Goal: Task Accomplishment & Management: Use online tool/utility

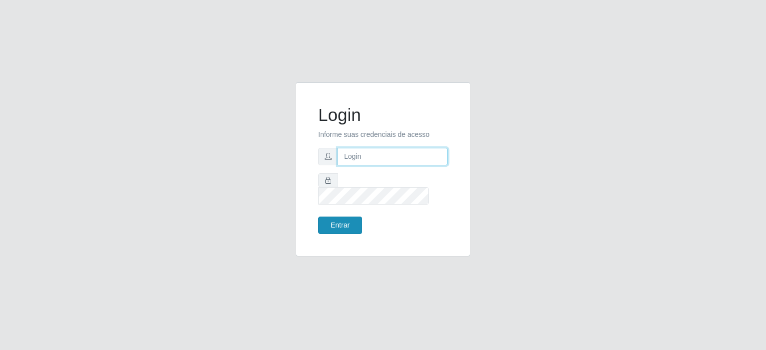
type input "[EMAIL_ADDRESS][DOMAIN_NAME]"
click at [350, 217] on button "Entrar" at bounding box center [340, 225] width 44 height 17
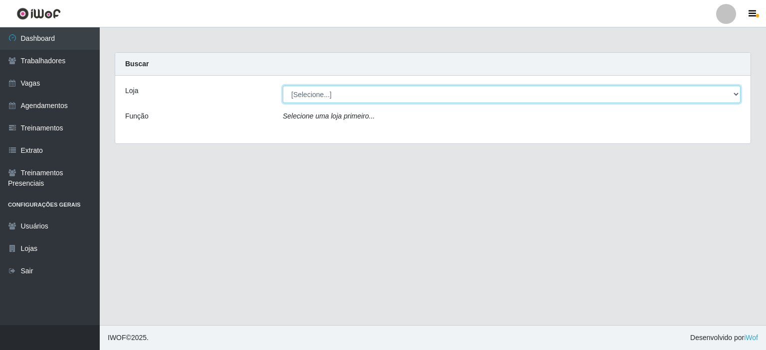
click at [387, 95] on select "[Selecione...] Preço Bom Supermercado" at bounding box center [512, 94] width 458 height 17
select select "387"
click at [283, 86] on select "[Selecione...] Preço Bom Supermercado" at bounding box center [512, 94] width 458 height 17
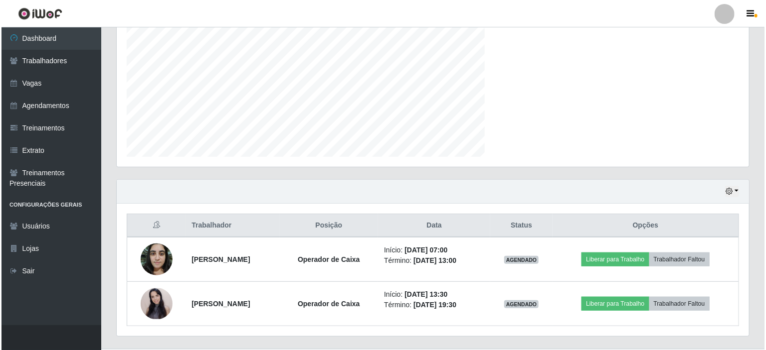
scroll to position [498331, 497905]
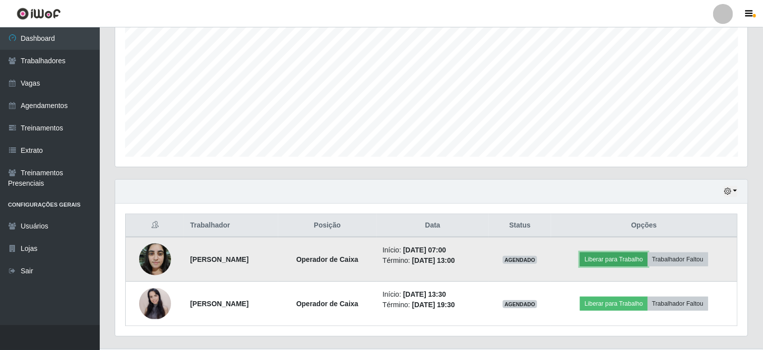
click at [638, 256] on button "Liberar para Trabalho" at bounding box center [613, 260] width 67 height 14
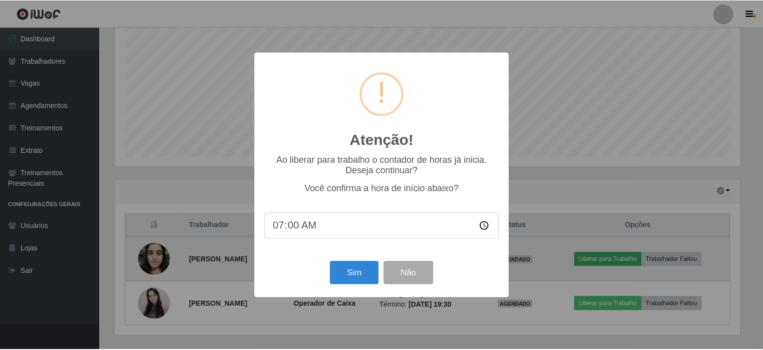
scroll to position [207, 628]
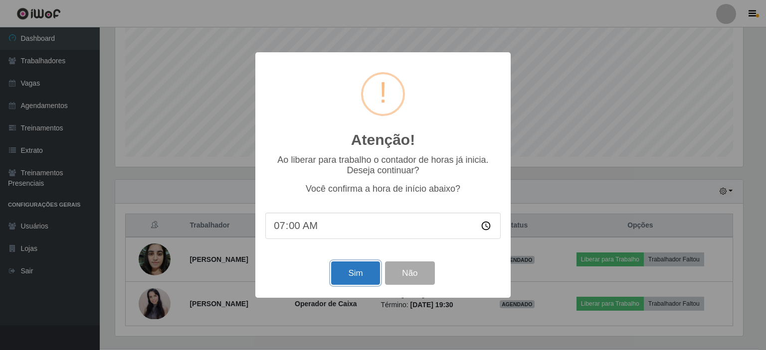
click at [355, 280] on button "Sim" at bounding box center [355, 273] width 48 height 23
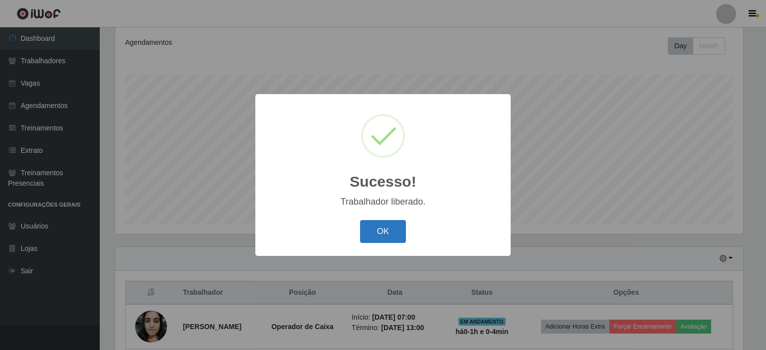
click at [385, 237] on button "OK" at bounding box center [383, 231] width 46 height 23
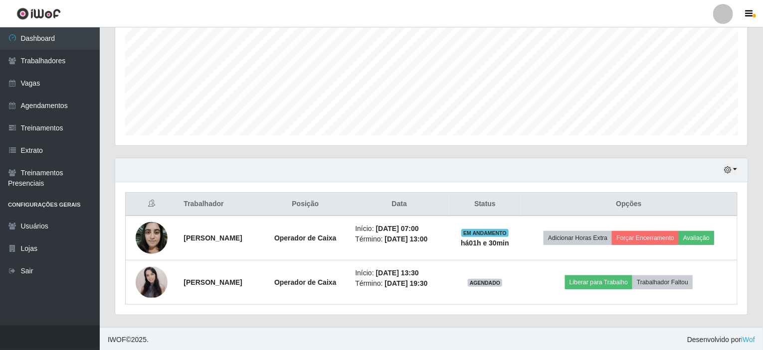
scroll to position [207, 632]
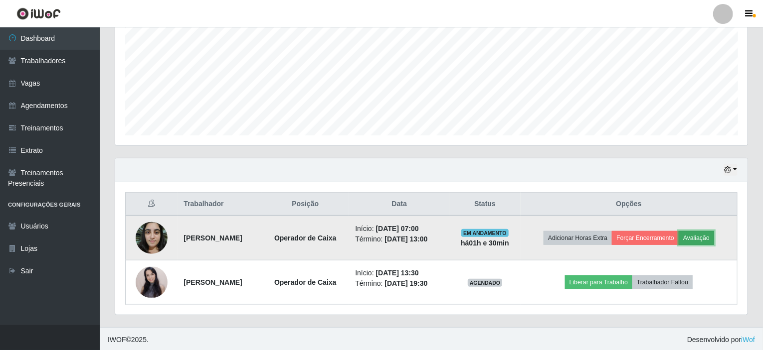
click at [713, 235] on button "Avaliação" at bounding box center [696, 238] width 35 height 14
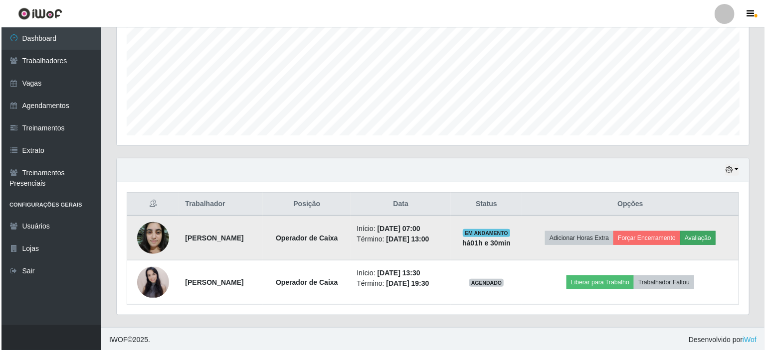
scroll to position [207, 628]
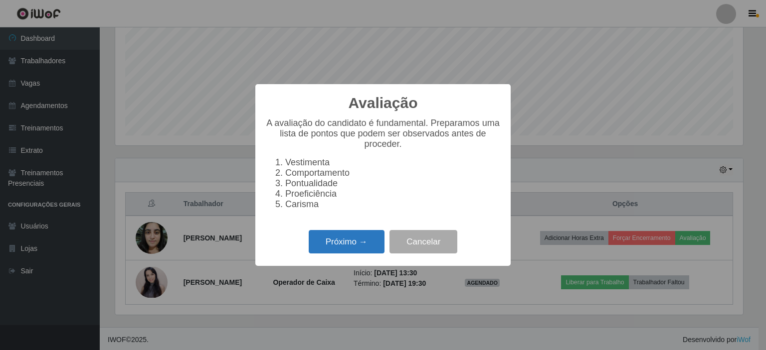
click at [355, 252] on button "Próximo →" at bounding box center [347, 241] width 76 height 23
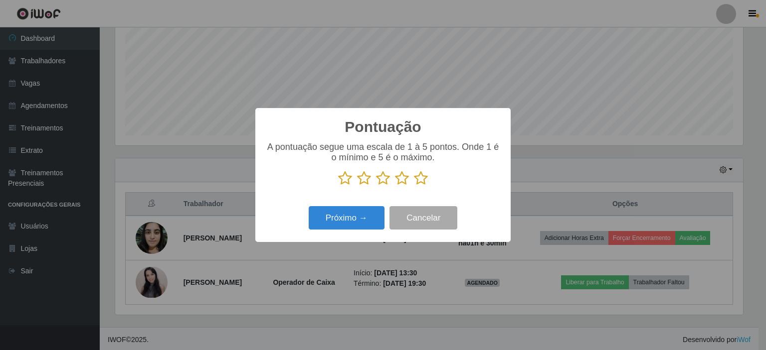
scroll to position [498331, 497910]
click at [426, 176] on icon at bounding box center [421, 178] width 14 height 15
click at [414, 186] on input "radio" at bounding box center [414, 186] width 0 height 0
click at [361, 218] on button "Próximo →" at bounding box center [347, 217] width 76 height 23
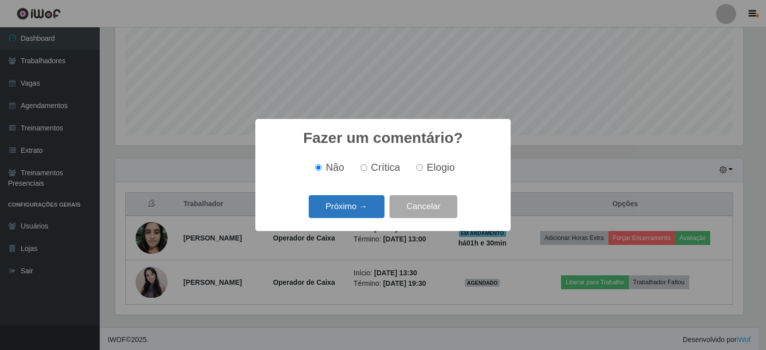
click at [355, 214] on button "Próximo →" at bounding box center [347, 206] width 76 height 23
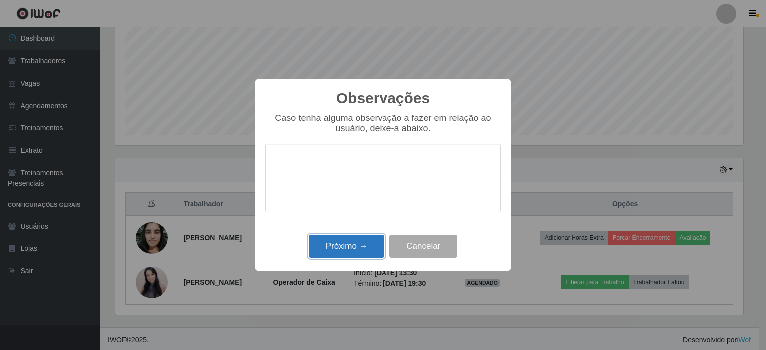
click at [351, 244] on button "Próximo →" at bounding box center [347, 246] width 76 height 23
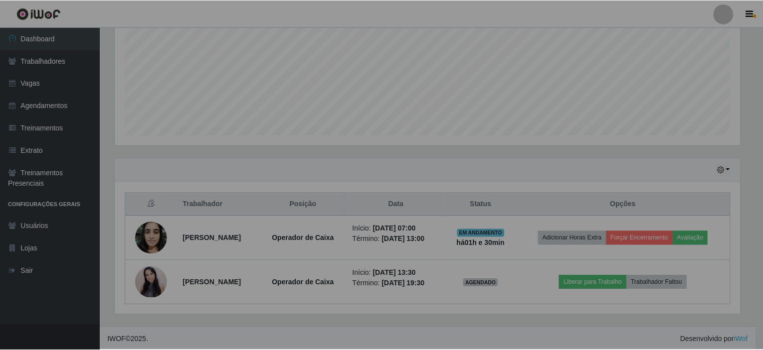
scroll to position [207, 632]
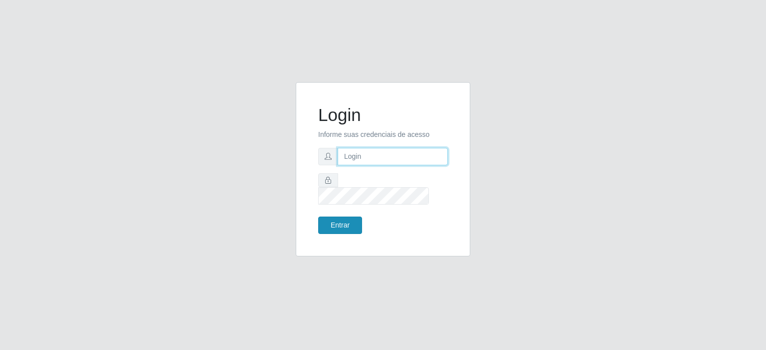
type input "[EMAIL_ADDRESS][DOMAIN_NAME]"
click at [333, 218] on button "Entrar" at bounding box center [340, 225] width 44 height 17
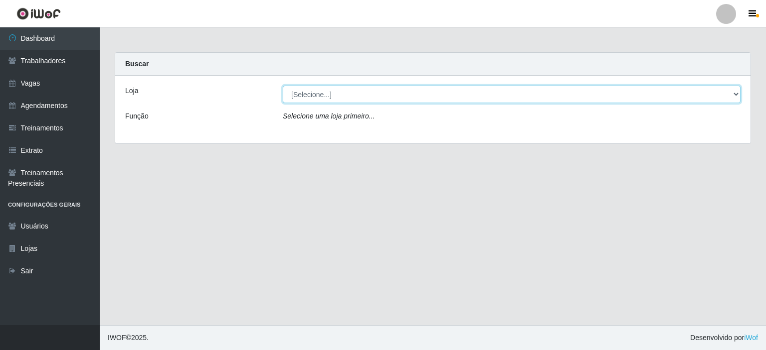
click at [319, 93] on select "[Selecione...] Preço Bom Supermercado" at bounding box center [512, 94] width 458 height 17
select select "387"
click at [283, 86] on select "[Selecione...] Preço Bom Supermercado" at bounding box center [512, 94] width 458 height 17
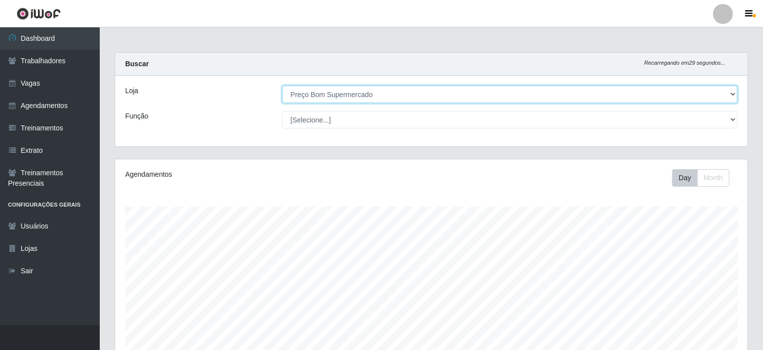
scroll to position [207, 632]
